Goal: Task Accomplishment & Management: Manage account settings

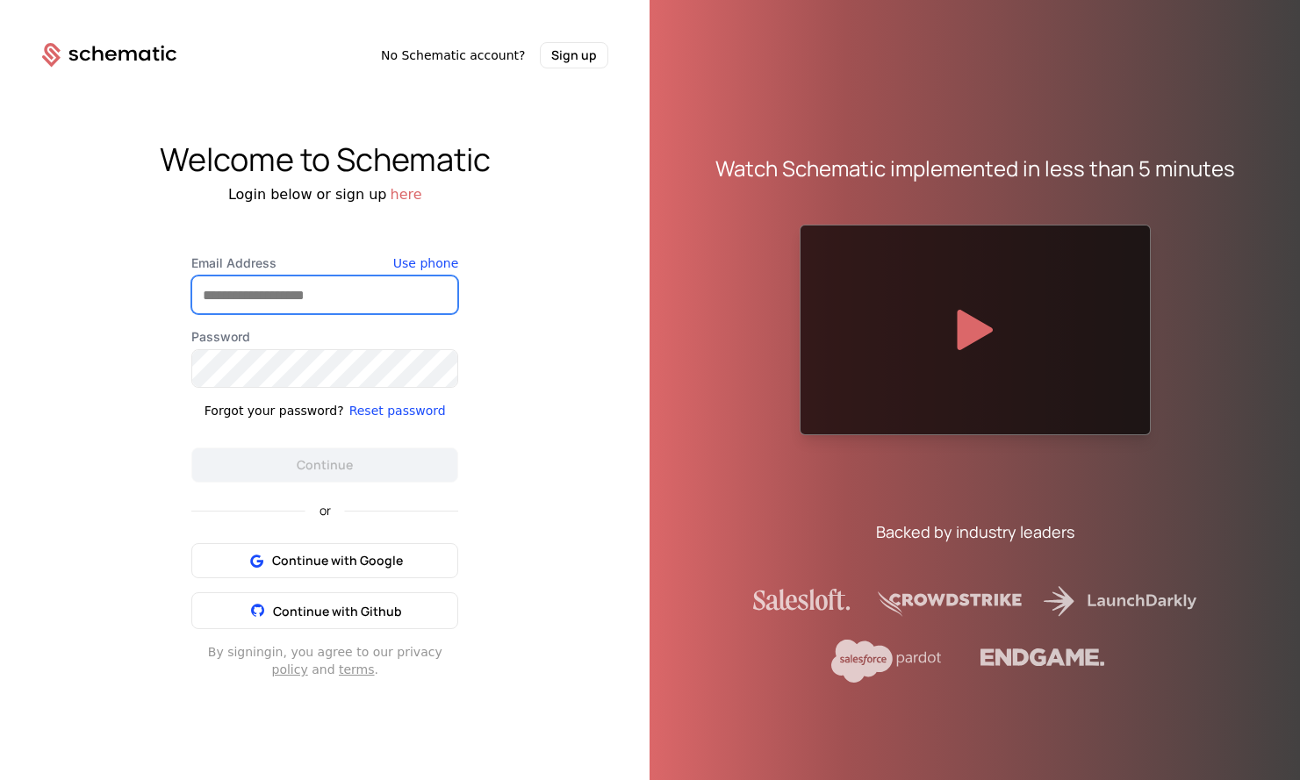
click at [280, 296] on input "Email Address" at bounding box center [324, 294] width 265 height 37
click at [294, 262] on div "Email Address" at bounding box center [324, 285] width 267 height 60
